Goal: Entertainment & Leisure: Consume media (video, audio)

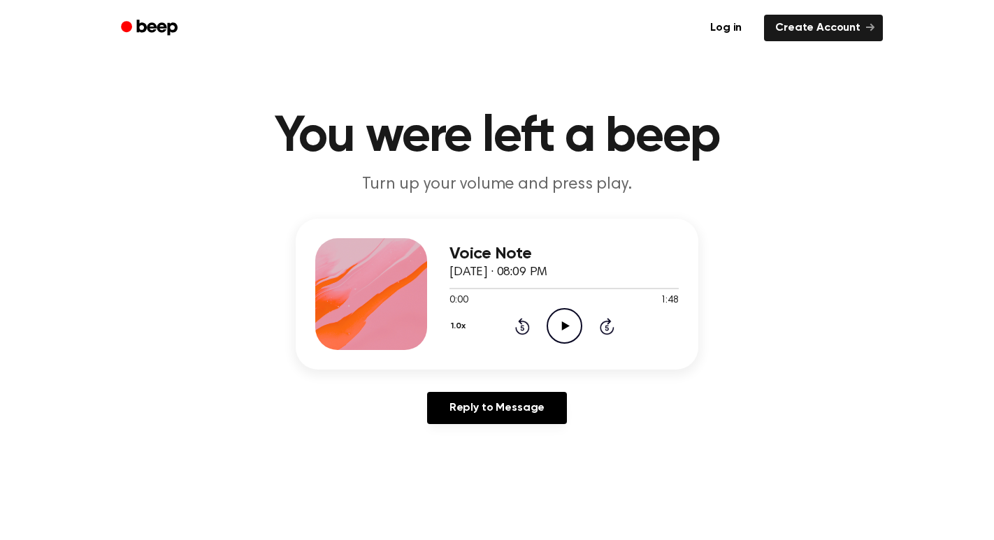
click at [566, 330] on icon "Play Audio" at bounding box center [565, 326] width 36 height 36
drag, startPoint x: 458, startPoint y: 286, endPoint x: 414, endPoint y: 291, distance: 45.0
click at [414, 291] on div "Voice Note September 23, 2024 · 08:09 PM 0:08 1:48 Your browser does not suppor…" at bounding box center [497, 294] width 403 height 151
click at [561, 326] on icon at bounding box center [564, 325] width 6 height 9
drag, startPoint x: 470, startPoint y: 285, endPoint x: 410, endPoint y: 285, distance: 60.1
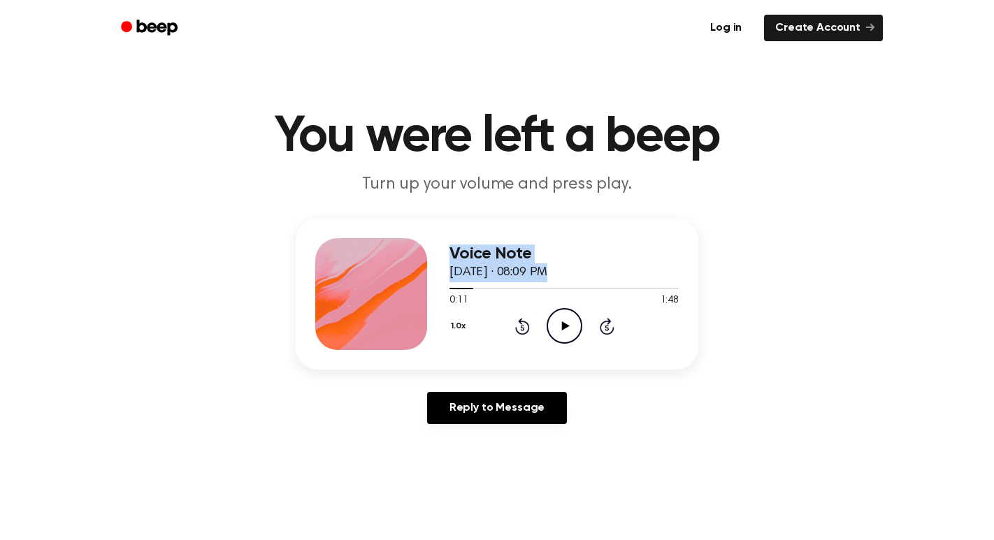
click at [410, 285] on div "Voice Note September 23, 2024 · 08:09 PM 0:11 1:48 Your browser does not suppor…" at bounding box center [497, 294] width 403 height 151
click at [482, 298] on div "0:11 1:48" at bounding box center [563, 301] width 229 height 15
drag, startPoint x: 472, startPoint y: 287, endPoint x: 445, endPoint y: 289, distance: 26.6
click at [445, 289] on div "Voice Note September 23, 2024 · 08:09 PM 0:11 1:48 Your browser does not suppor…" at bounding box center [497, 294] width 403 height 151
drag, startPoint x: 470, startPoint y: 287, endPoint x: 447, endPoint y: 289, distance: 22.5
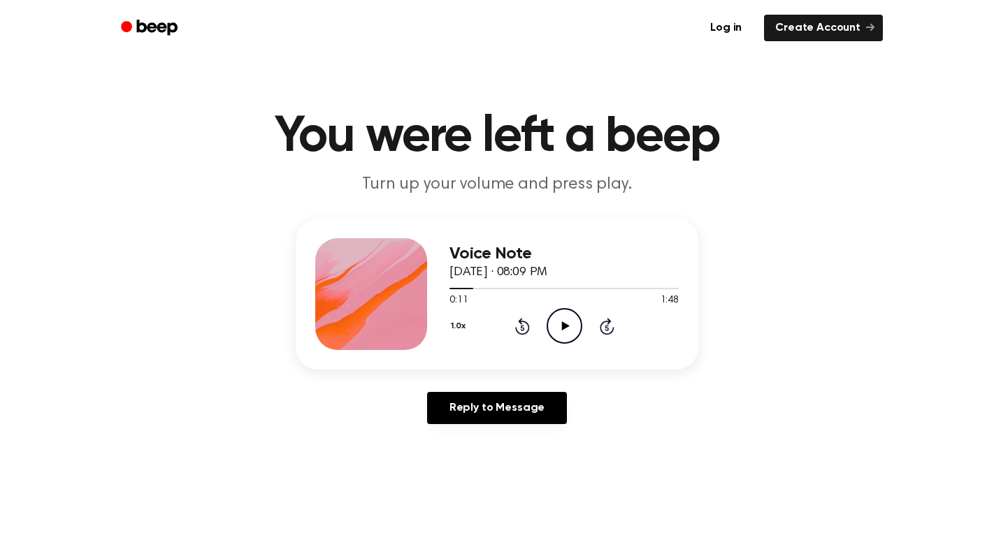
click at [447, 289] on div "Voice Note September 23, 2024 · 08:09 PM 0:11 1:48 Your browser does not suppor…" at bounding box center [497, 294] width 403 height 151
drag, startPoint x: 468, startPoint y: 290, endPoint x: 436, endPoint y: 288, distance: 31.5
click at [526, 326] on icon "Rewind 5 seconds" at bounding box center [521, 326] width 15 height 18
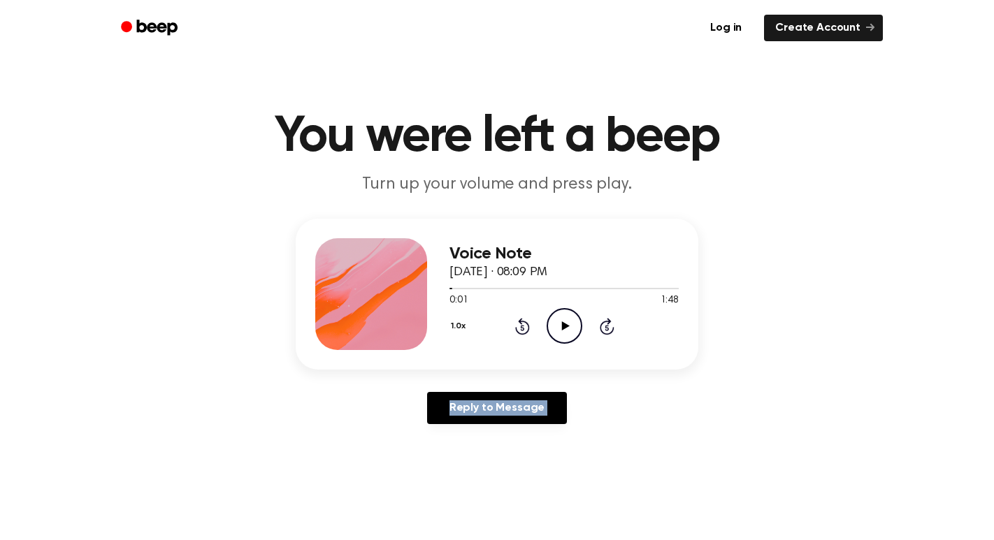
click at [526, 326] on icon "Rewind 5 seconds" at bounding box center [521, 326] width 15 height 18
click at [564, 311] on icon "Play Audio" at bounding box center [565, 326] width 36 height 36
click at [579, 335] on circle at bounding box center [564, 326] width 34 height 34
click at [558, 340] on icon "Pause Audio" at bounding box center [565, 326] width 36 height 36
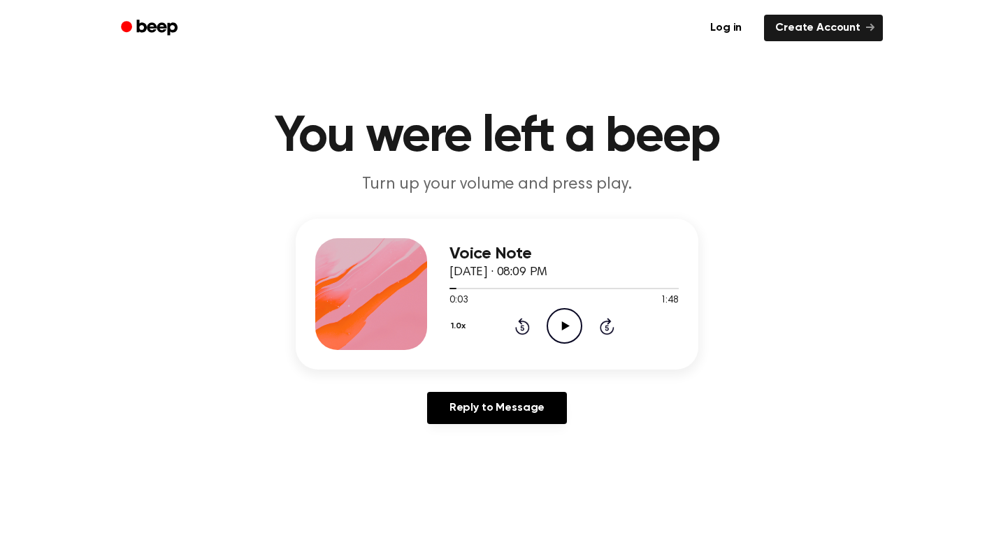
click at [710, 196] on p "Turn up your volume and press play." at bounding box center [497, 184] width 537 height 23
click at [755, 220] on div "Voice Note September 23, 2024 · 08:09 PM 0:03 1:48 Your browser does not suppor…" at bounding box center [497, 327] width 960 height 217
click at [827, 194] on header "You were left a beep Turn up your volume and press play." at bounding box center [497, 154] width 960 height 85
click at [719, 449] on main "You were left a beep Turn up your volume and press play. Voice Note September 2…" at bounding box center [497, 431] width 994 height 862
click at [718, 448] on main "You were left a beep Turn up your volume and press play. Voice Note September 2…" at bounding box center [497, 431] width 994 height 862
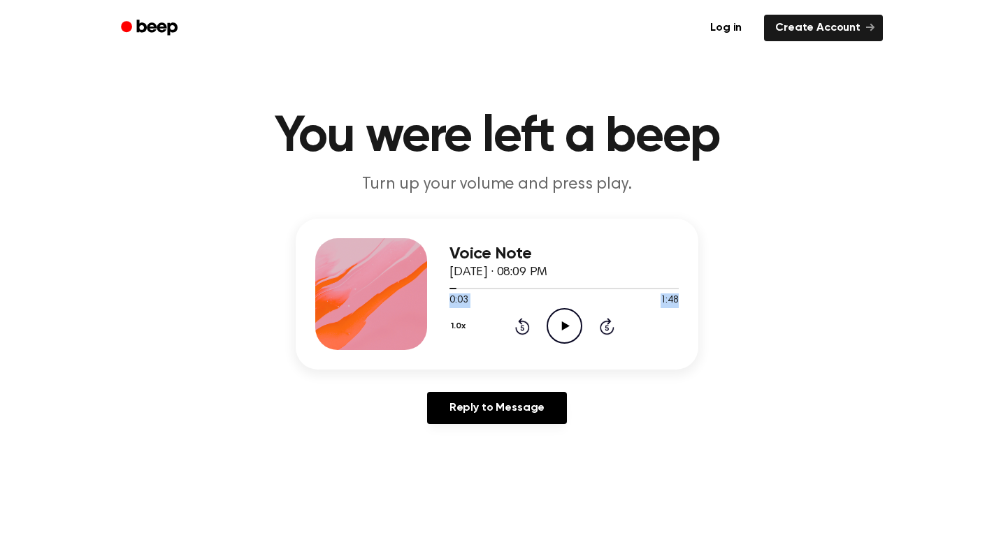
drag, startPoint x: 455, startPoint y: 287, endPoint x: 715, endPoint y: 296, distance: 260.1
click at [715, 296] on div "Voice Note September 23, 2024 · 08:09 PM 0:03 1:48 Your browser does not suppor…" at bounding box center [497, 327] width 960 height 217
click at [484, 287] on div at bounding box center [563, 287] width 229 height 11
click at [484, 288] on div at bounding box center [563, 288] width 229 height 1
drag, startPoint x: 482, startPoint y: 286, endPoint x: 645, endPoint y: 294, distance: 163.7
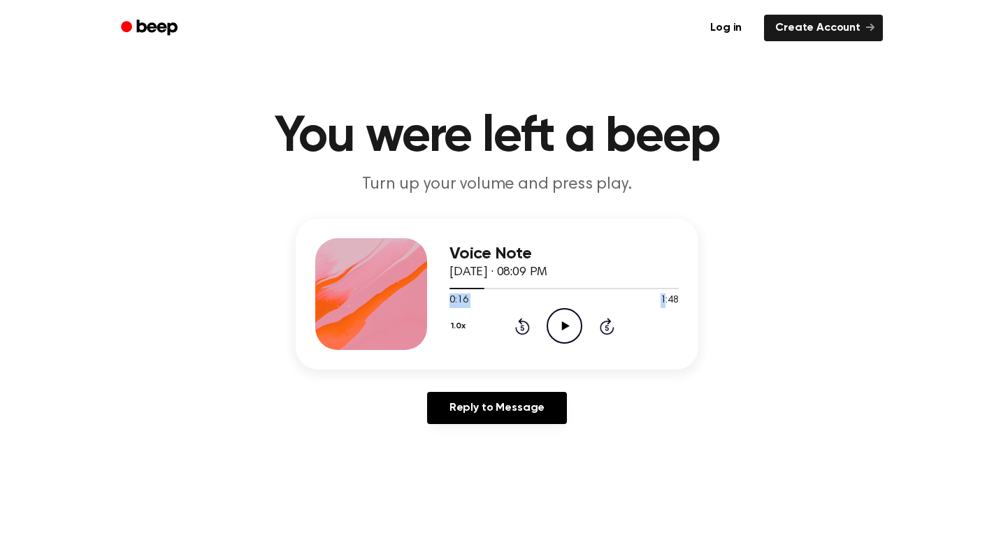
click at [645, 294] on div "0:16 1:48 Your browser does not support the [object Object] element." at bounding box center [563, 295] width 229 height 26
click at [491, 329] on div "1.0x Rewind 5 seconds Play Audio Skip 5 seconds" at bounding box center [563, 326] width 229 height 36
click at [493, 305] on div "0:16 1:48" at bounding box center [563, 301] width 229 height 15
click at [569, 325] on icon "Play Audio" at bounding box center [565, 326] width 36 height 36
drag, startPoint x: 491, startPoint y: 285, endPoint x: 637, endPoint y: 284, distance: 146.1
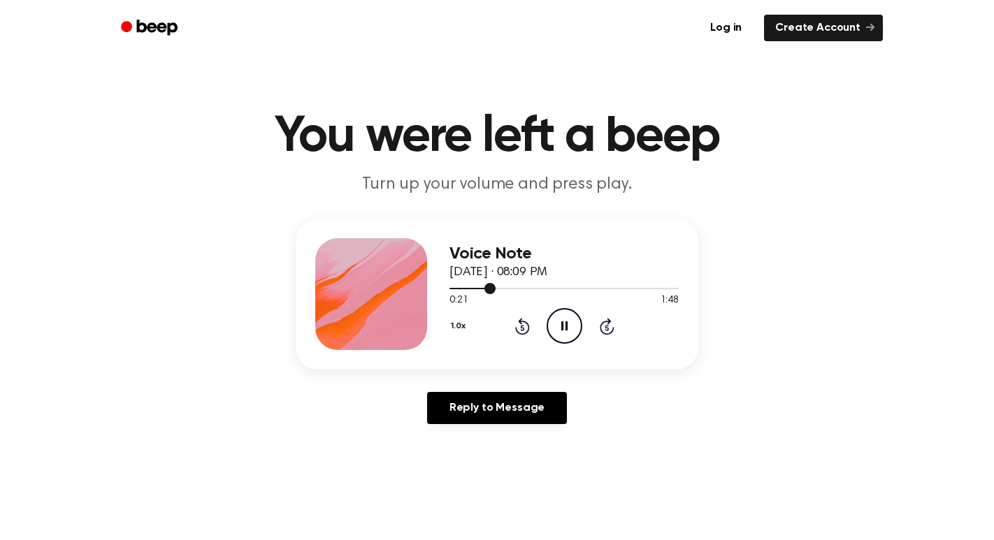
click at [637, 284] on div at bounding box center [563, 287] width 229 height 11
click at [638, 287] on div at bounding box center [563, 287] width 229 height 11
click at [567, 337] on icon "Pause Audio" at bounding box center [565, 326] width 36 height 36
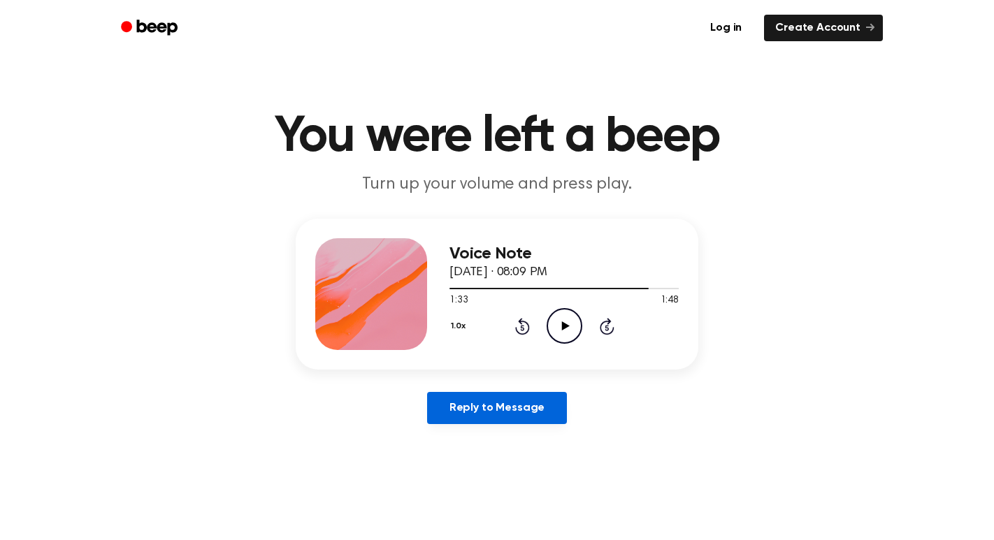
click at [562, 405] on link "Reply to Message" at bounding box center [497, 408] width 140 height 32
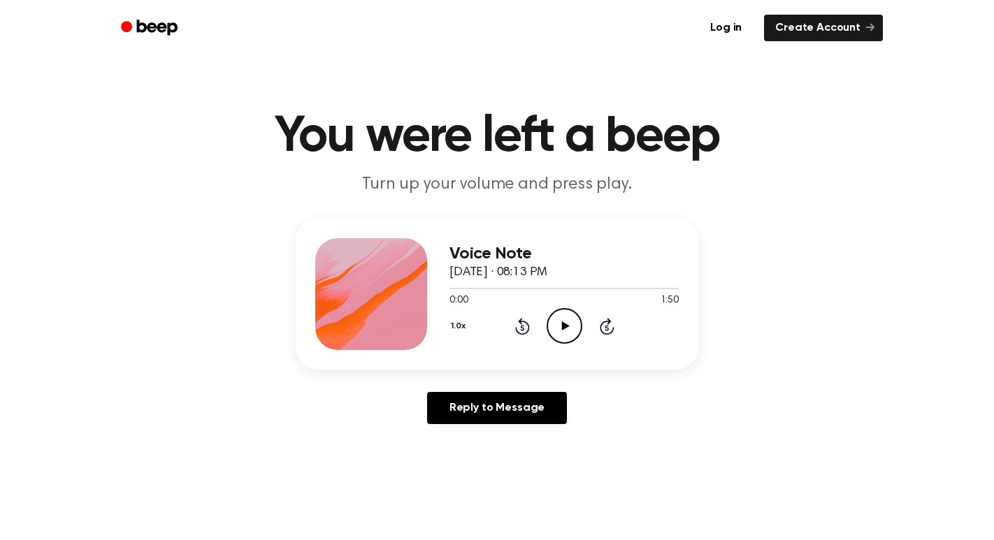
click at [559, 314] on icon "Play Audio" at bounding box center [565, 326] width 36 height 36
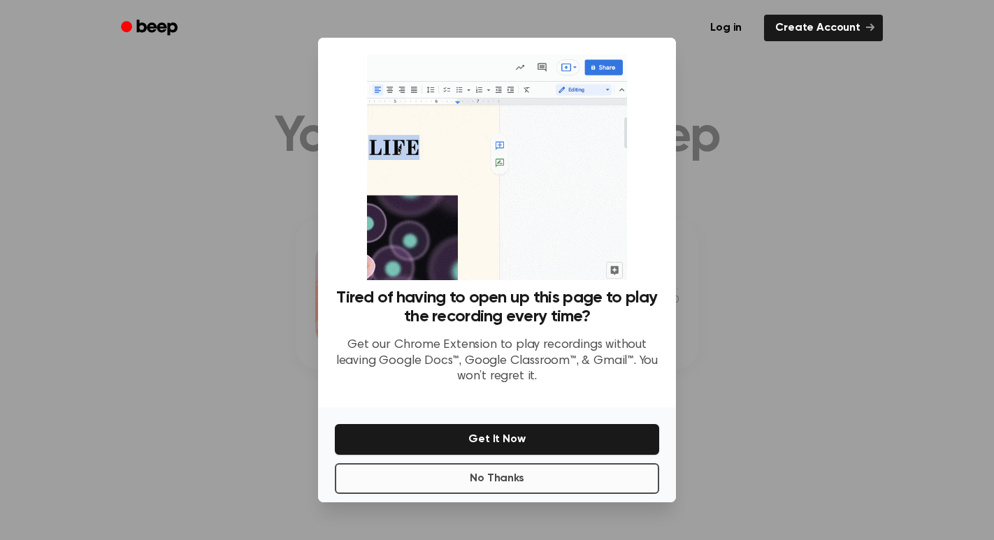
click at [591, 472] on button "No Thanks" at bounding box center [497, 478] width 324 height 31
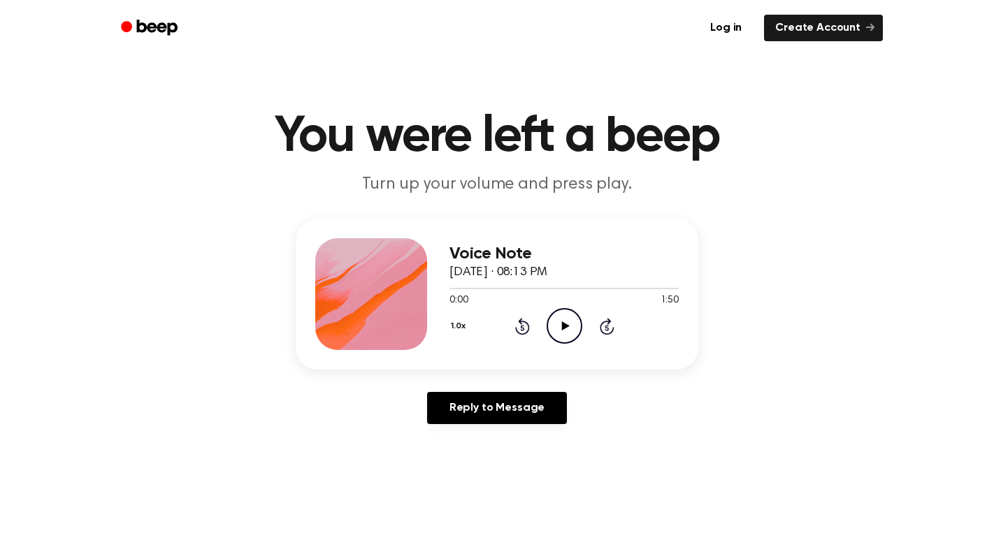
click at [567, 334] on icon "Play Audio" at bounding box center [565, 326] width 36 height 36
click at [453, 327] on button "1.0x" at bounding box center [459, 326] width 21 height 24
click at [481, 431] on div "1.2x" at bounding box center [468, 436] width 26 height 15
click at [459, 326] on button "1.2x" at bounding box center [459, 326] width 20 height 24
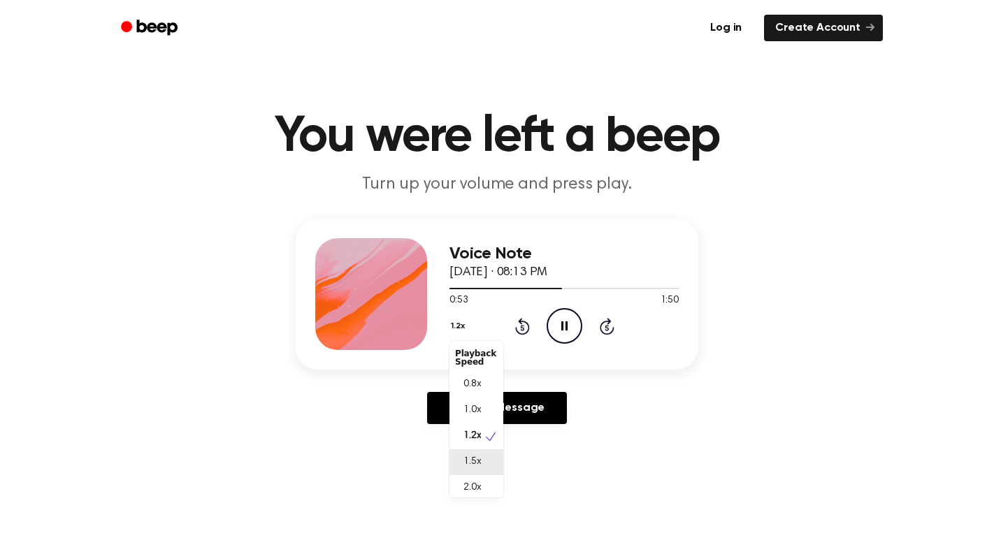
click at [481, 461] on div "1.5x" at bounding box center [468, 462] width 26 height 15
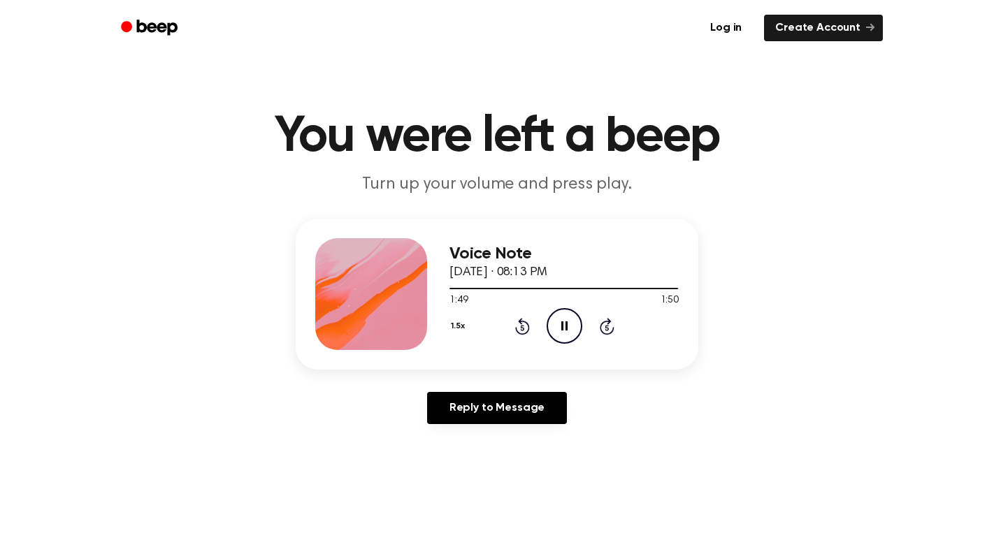
click at [567, 332] on icon "Pause Audio" at bounding box center [565, 326] width 36 height 36
drag, startPoint x: 586, startPoint y: 440, endPoint x: 581, endPoint y: 433, distance: 7.6
click at [582, 435] on main "You were left a beep Turn up your volume and press play. Voice Note [DATE] · 08…" at bounding box center [497, 431] width 994 height 862
click at [585, 438] on main "You were left a beep Turn up your volume and press play. Voice Note [DATE] · 08…" at bounding box center [497, 431] width 994 height 862
click at [584, 437] on main "You were left a beep Turn up your volume and press play. Voice Note [DATE] · 08…" at bounding box center [497, 431] width 994 height 862
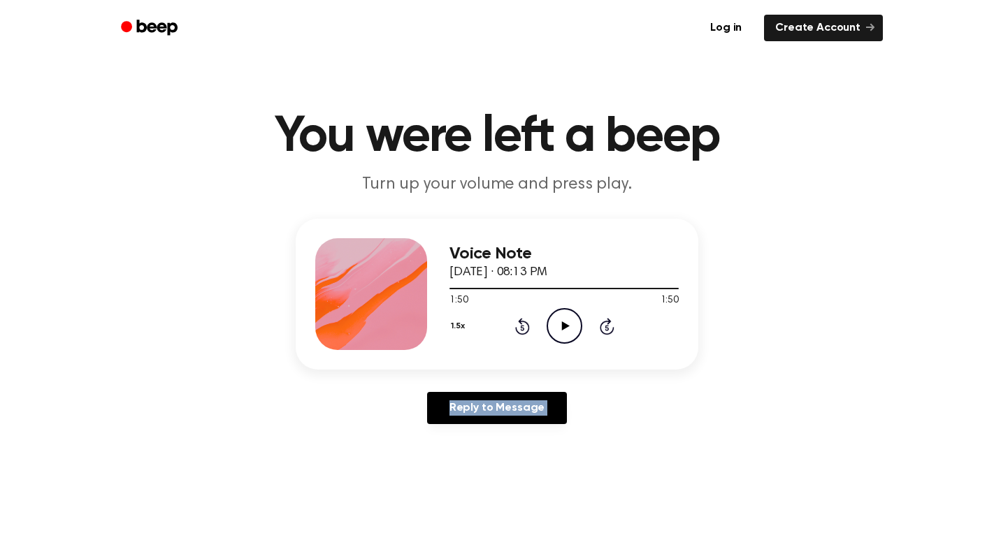
drag, startPoint x: 584, startPoint y: 436, endPoint x: 525, endPoint y: 338, distance: 114.5
click at [525, 338] on main "You were left a beep Turn up your volume and press play. Voice Note [DATE] · 08…" at bounding box center [497, 431] width 994 height 862
click at [525, 338] on div "1.5x Rewind 5 seconds Play Audio Skip 5 seconds" at bounding box center [563, 326] width 229 height 36
drag, startPoint x: 525, startPoint y: 338, endPoint x: 530, endPoint y: 384, distance: 46.4
click at [530, 384] on div "Voice Note [DATE] · 08:13 PM 1:50 1:50 Your browser does not support the [objec…" at bounding box center [497, 327] width 960 height 217
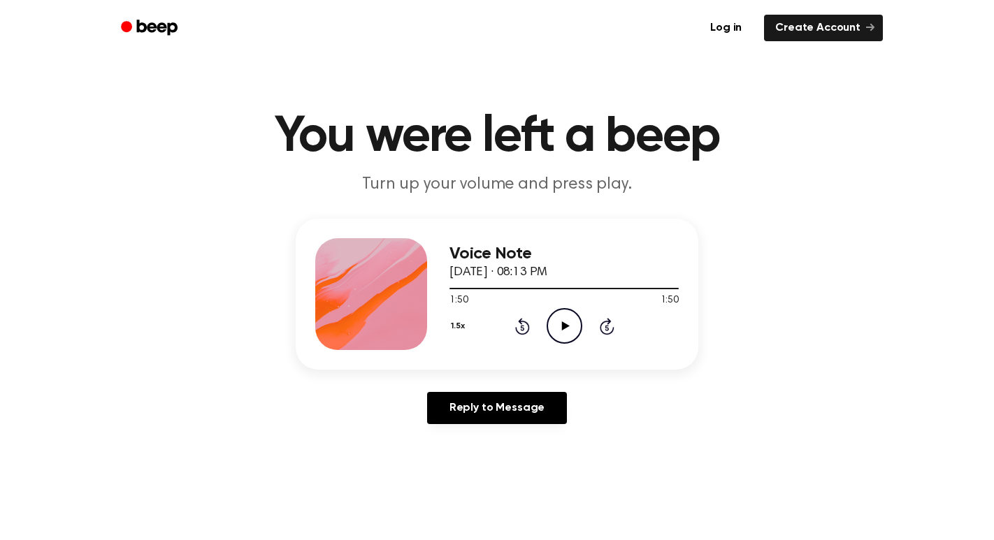
click at [514, 328] on icon "Rewind 5 seconds" at bounding box center [521, 326] width 15 height 18
click at [513, 327] on div "1.5x Rewind 5 seconds Play Audio Skip 5 seconds" at bounding box center [563, 326] width 229 height 36
click at [678, 206] on main "You were left a beep Turn up your volume and press play. Voice Note [DATE] · 08…" at bounding box center [497, 431] width 994 height 862
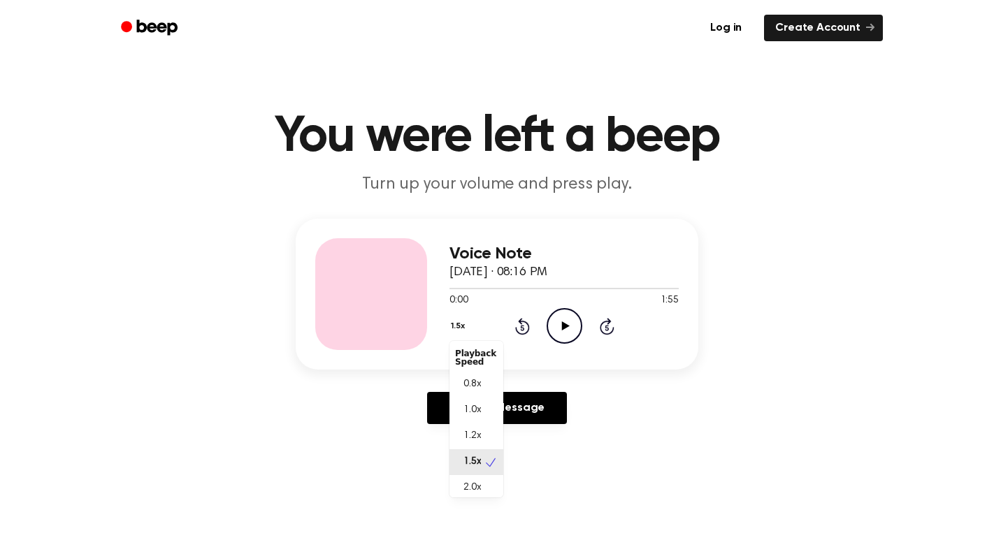
click at [449, 318] on button "1.5x" at bounding box center [459, 326] width 20 height 24
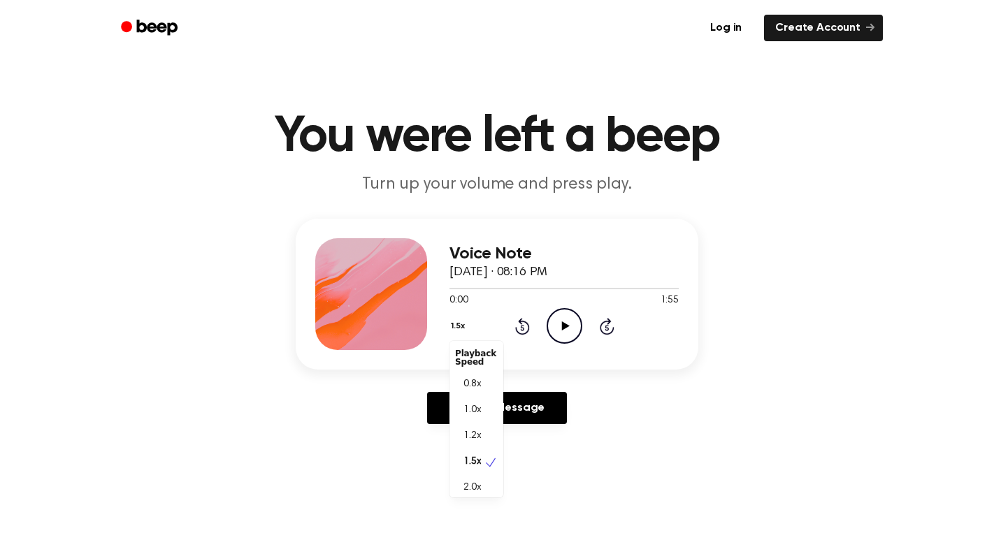
click at [556, 321] on div "1.5x Playback Speed 0.8x 1.0x 1.2x 1.5x 2.0x Rewind 5 seconds Play Audio Skip 5…" at bounding box center [563, 326] width 229 height 36
click at [564, 336] on icon "Play Audio" at bounding box center [565, 326] width 36 height 36
click at [567, 318] on icon "Pause Audio" at bounding box center [565, 326] width 36 height 36
click at [458, 325] on button "1.5x" at bounding box center [459, 326] width 20 height 24
click at [483, 419] on div "1.0x" at bounding box center [476, 411] width 54 height 26
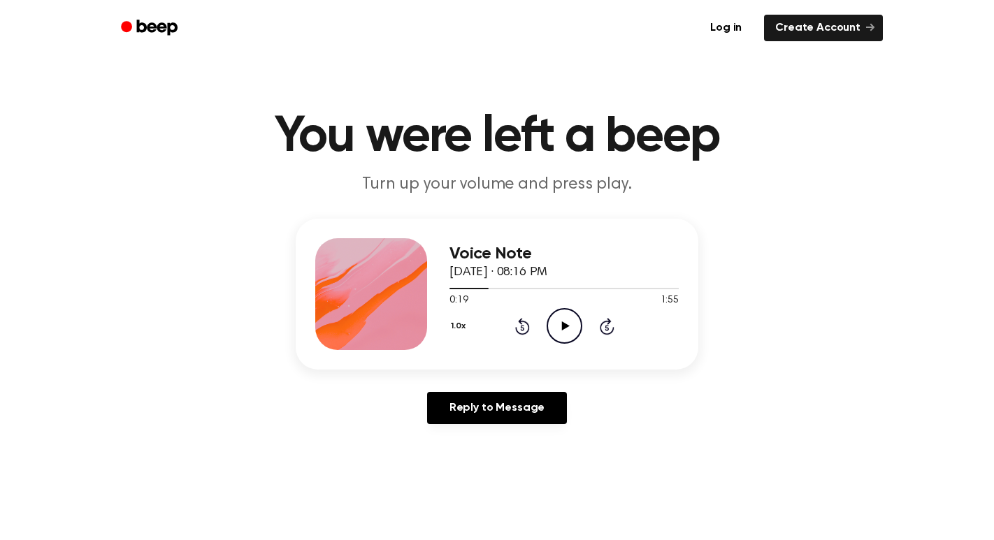
click at [553, 323] on icon "Play Audio" at bounding box center [565, 326] width 36 height 36
drag, startPoint x: 491, startPoint y: 284, endPoint x: 463, endPoint y: 285, distance: 28.0
click at [463, 285] on div at bounding box center [563, 287] width 229 height 11
click at [447, 331] on div "Voice Note [DATE] · 08:16 PM 0:33 1:55 Your browser does not support the [objec…" at bounding box center [497, 294] width 403 height 151
click at [461, 325] on button "1.0x" at bounding box center [459, 326] width 21 height 24
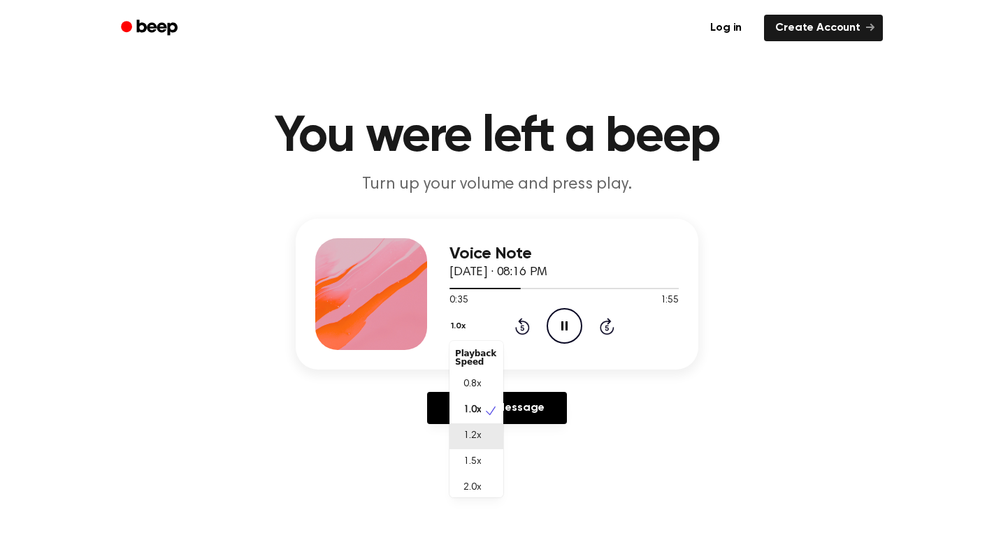
click at [488, 435] on div "1.2x" at bounding box center [476, 437] width 54 height 26
click at [460, 328] on button "1.2x" at bounding box center [459, 326] width 20 height 24
click at [468, 459] on span "1.5x" at bounding box center [471, 462] width 17 height 15
click at [639, 324] on div "1.5x Rewind 5 seconds Play Audio Skip 5 seconds" at bounding box center [563, 326] width 229 height 36
drag, startPoint x: 732, startPoint y: 171, endPoint x: 756, endPoint y: 146, distance: 34.6
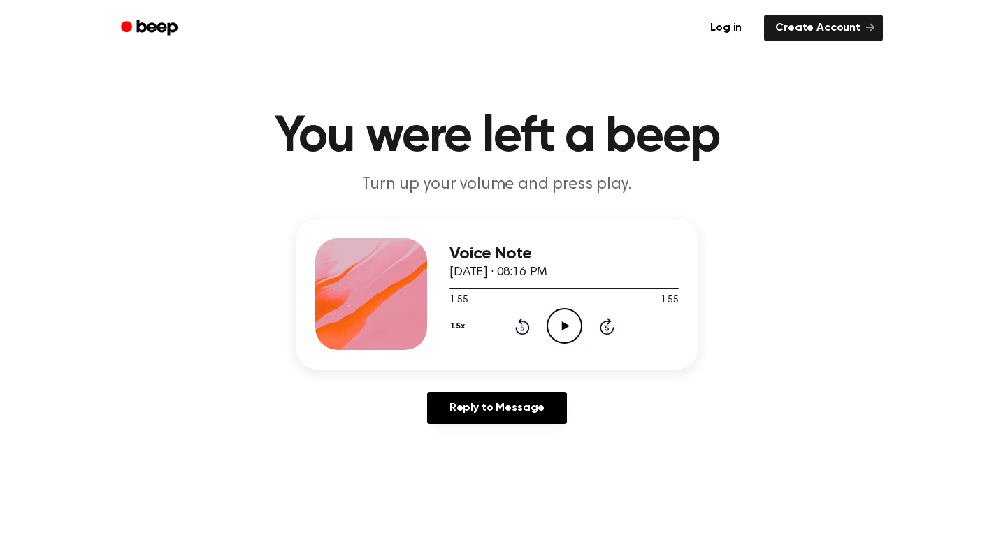
click at [743, 159] on header "You were left a beep Turn up your volume and press play." at bounding box center [497, 154] width 960 height 85
drag, startPoint x: 861, startPoint y: 10, endPoint x: 859, endPoint y: 18, distance: 8.0
click at [861, 11] on div "Log in Create Account" at bounding box center [497, 28] width 772 height 56
click at [848, 41] on ul "Log in Create Account" at bounding box center [541, 28] width 681 height 32
